Goal: Obtain resource: Obtain resource

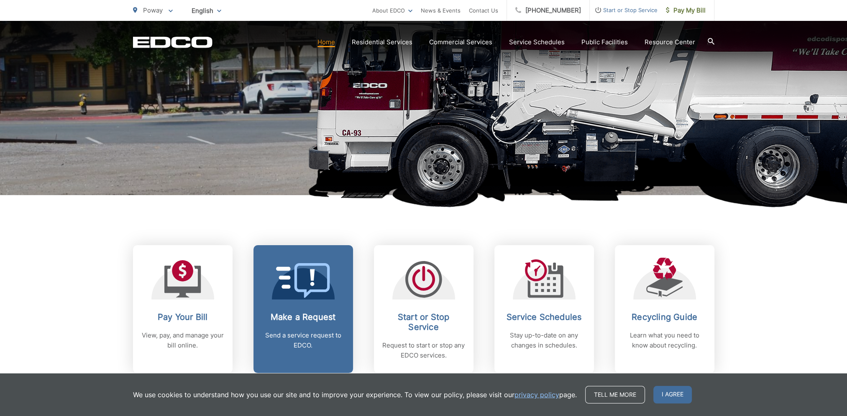
scroll to position [293, 0]
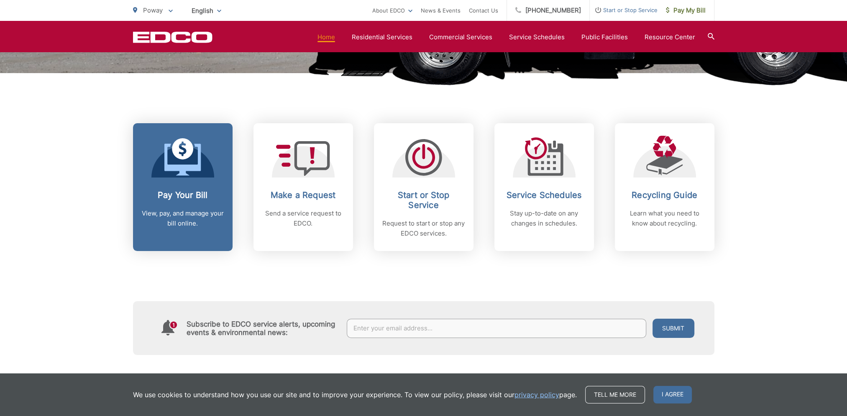
click at [181, 198] on h2 "Pay Your Bill" at bounding box center [182, 195] width 83 height 10
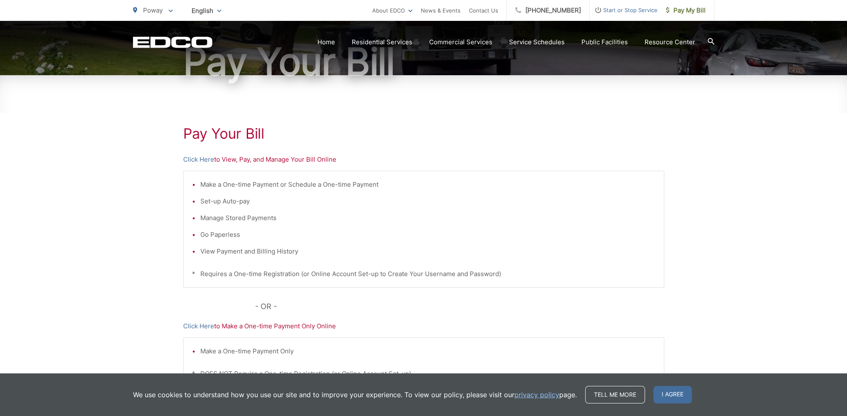
scroll to position [94, 0]
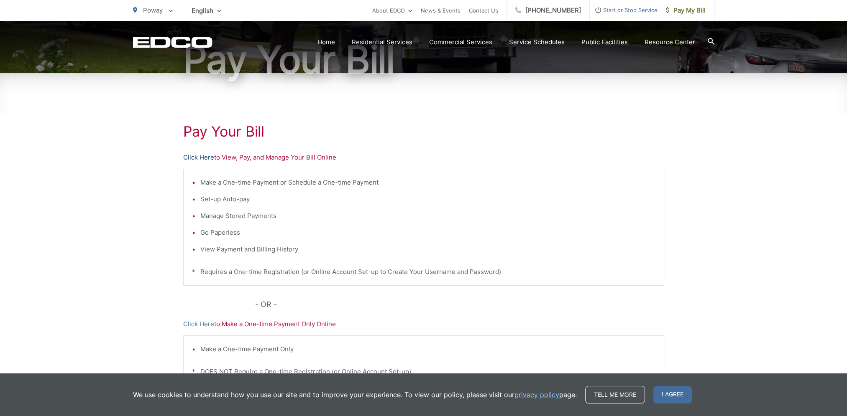
click at [187, 157] on link "Click Here" at bounding box center [198, 158] width 31 height 10
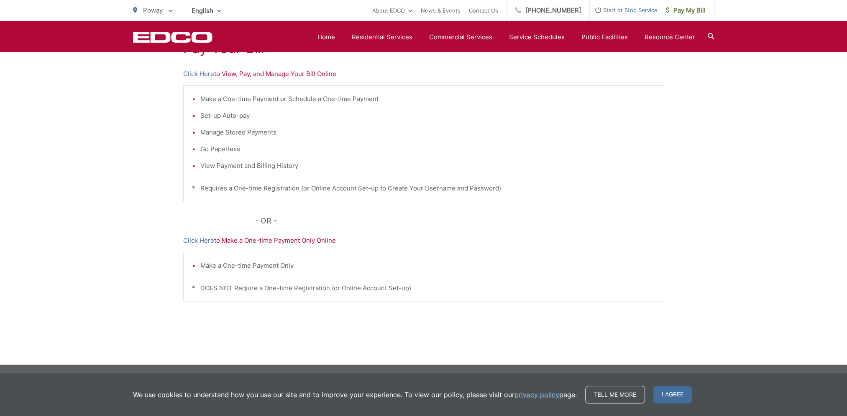
scroll to position [10, 0]
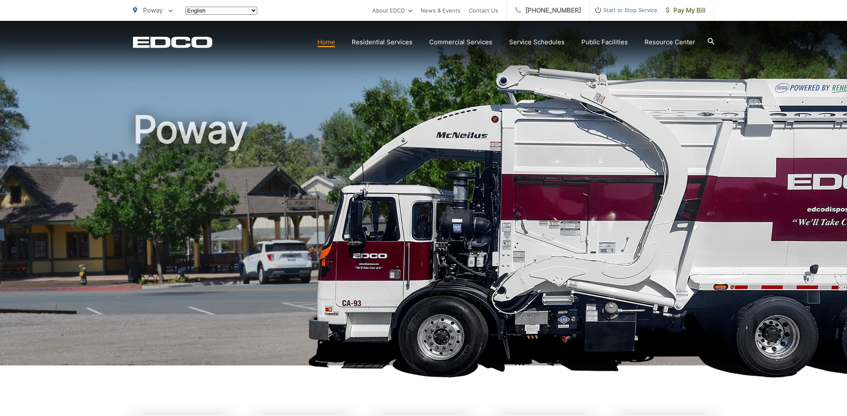
scroll to position [293, 0]
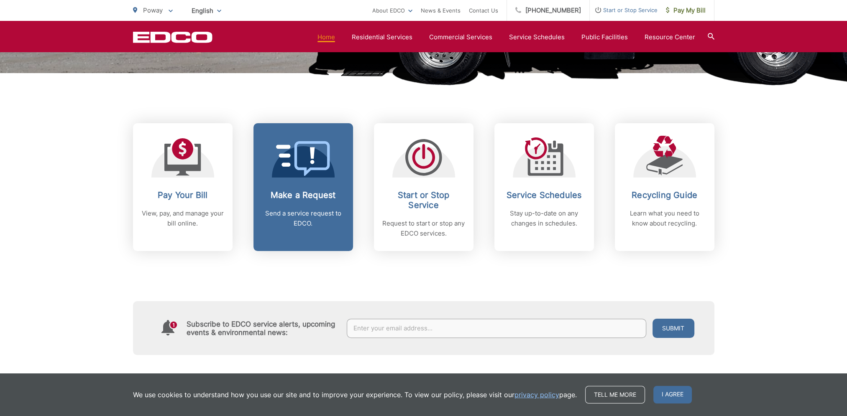
click at [302, 176] on icon at bounding box center [303, 158] width 54 height 35
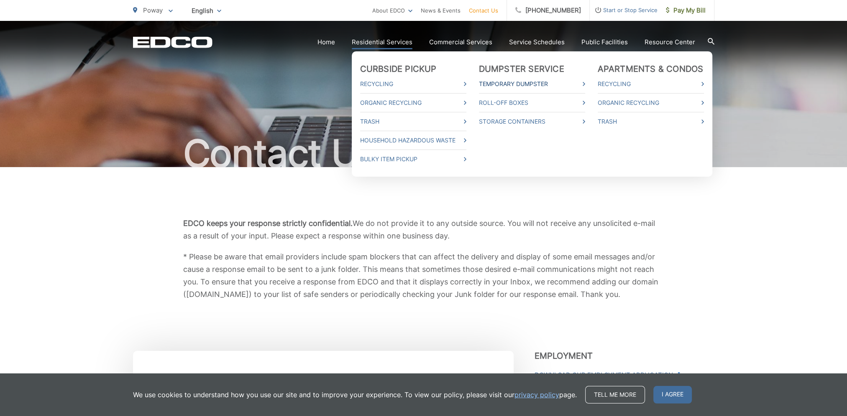
click at [517, 84] on link "Temporary Dumpster" at bounding box center [532, 84] width 106 height 10
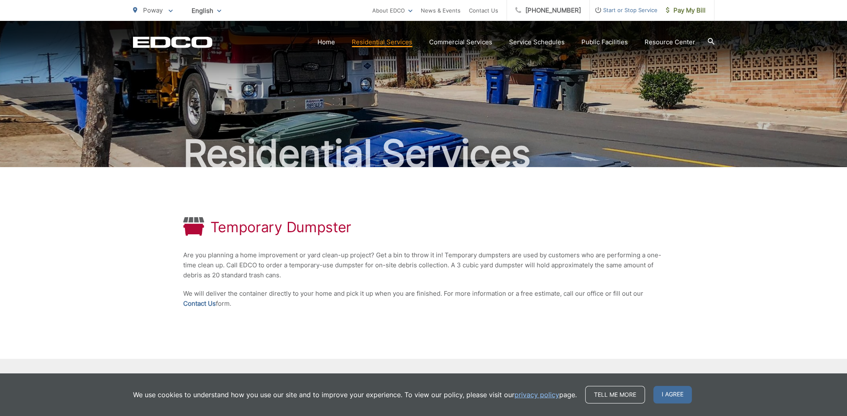
scroll to position [42, 0]
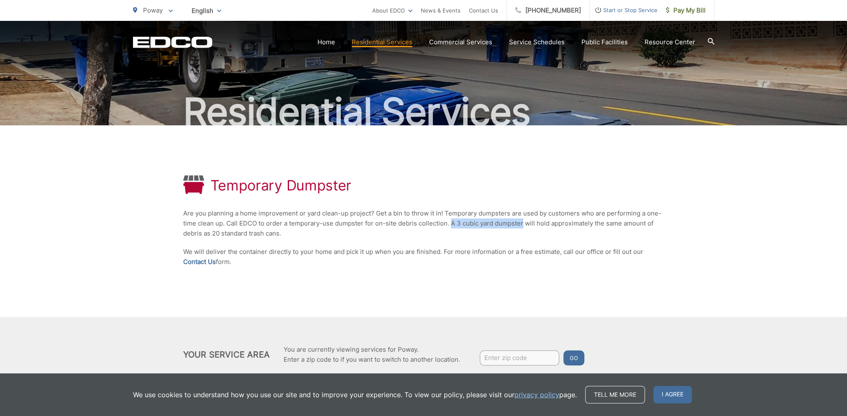
drag, startPoint x: 451, startPoint y: 224, endPoint x: 522, endPoint y: 227, distance: 71.1
click at [522, 227] on p "Are you planning a home improvement or yard clean-up project? Get a bin to thro…" at bounding box center [423, 224] width 481 height 30
copy p "A 3 cubic yard dumpster"
click at [198, 261] on link "Contact Us" at bounding box center [199, 262] width 33 height 10
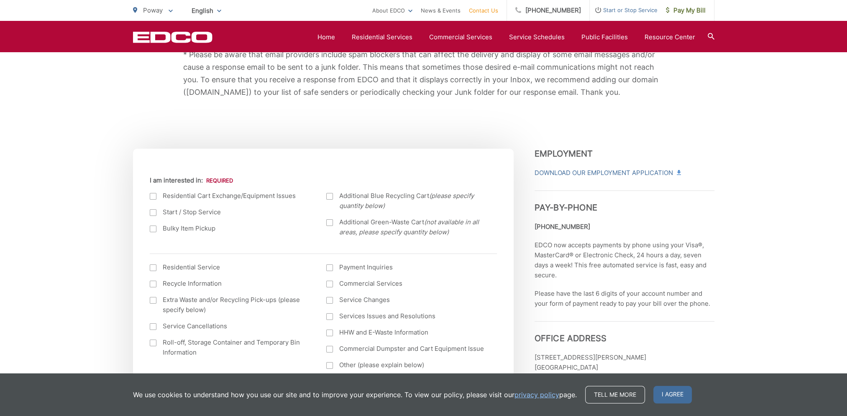
scroll to position [251, 0]
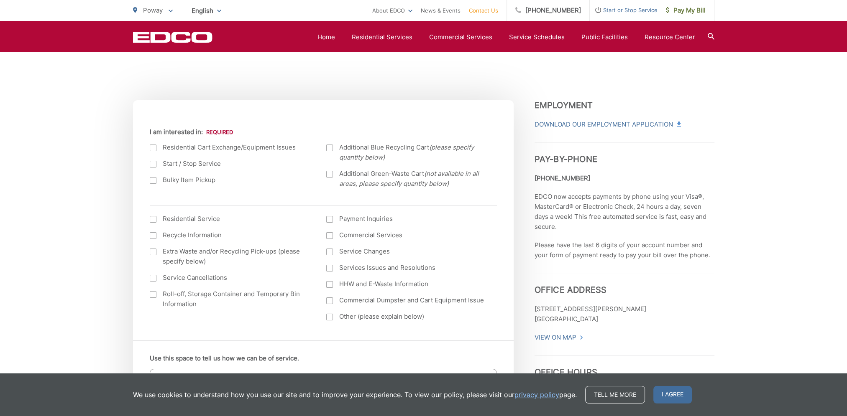
click at [152, 295] on div at bounding box center [153, 294] width 7 height 7
click at [0, 0] on input "Roll-off, Storage Container and Temporary Bin Information" at bounding box center [0, 0] width 0 height 0
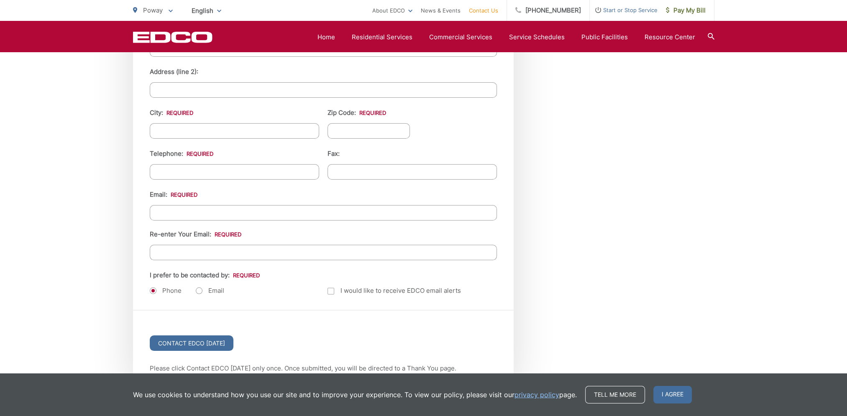
scroll to position [961, 0]
